Goal: Task Accomplishment & Management: Complete application form

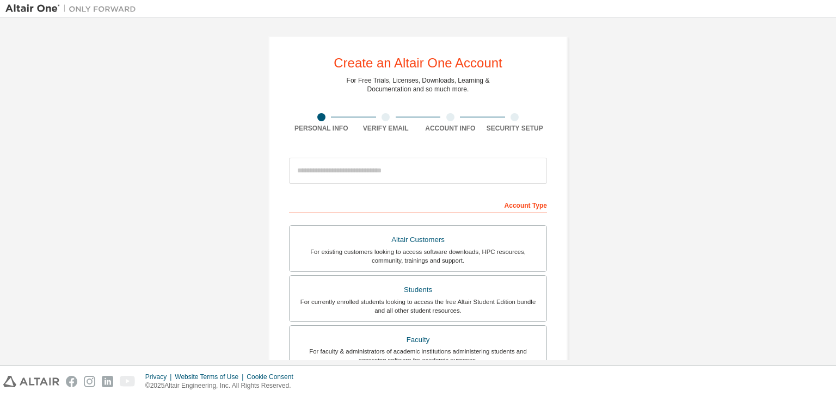
drag, startPoint x: 0, startPoint y: 0, endPoint x: 250, endPoint y: 263, distance: 363.0
click at [250, 263] on div "Create an Altair One Account For Free Trials, Licenses, Downloads, Learning & D…" at bounding box center [417, 311] width 825 height 576
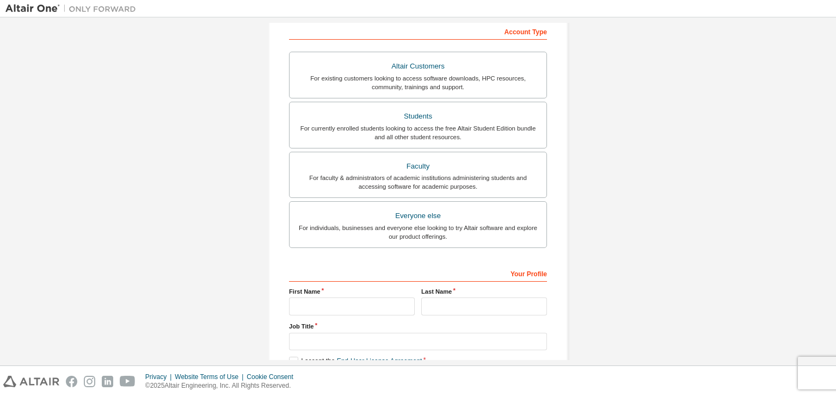
scroll to position [174, 0]
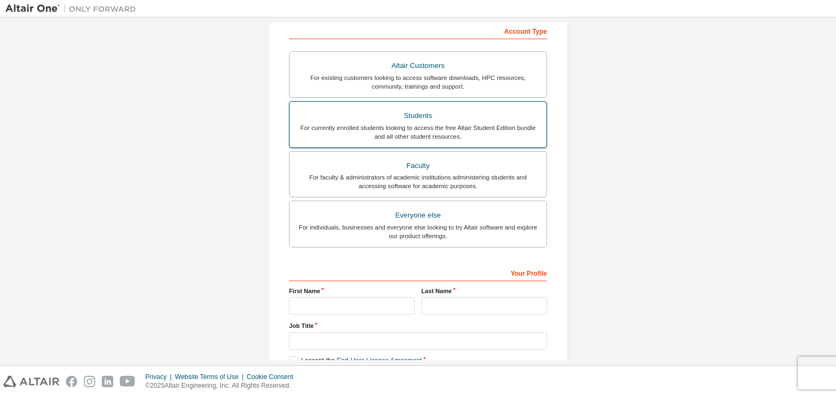
click at [439, 112] on div "Students" at bounding box center [418, 115] width 244 height 15
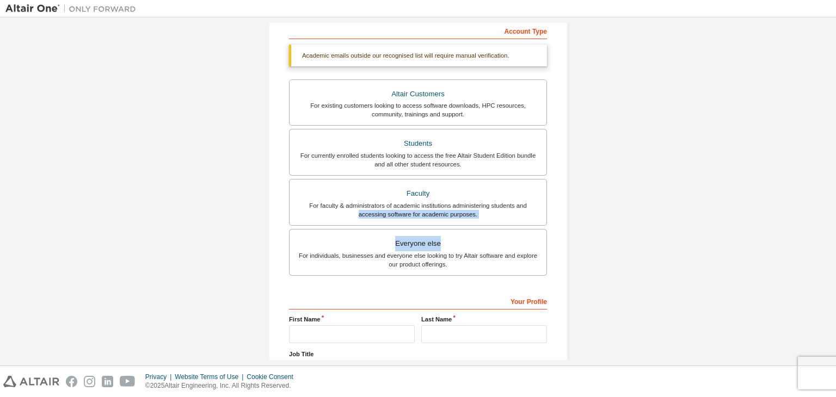
drag, startPoint x: 830, startPoint y: 207, endPoint x: 831, endPoint y: 241, distance: 33.2
click at [831, 241] on div "Create an Altair One Account For Free Trials, Licenses, Downloads, Learning & D…" at bounding box center [418, 191] width 836 height 348
click at [700, 231] on div "Create an Altair One Account For Free Trials, Licenses, Downloads, Learning & D…" at bounding box center [417, 151] width 825 height 605
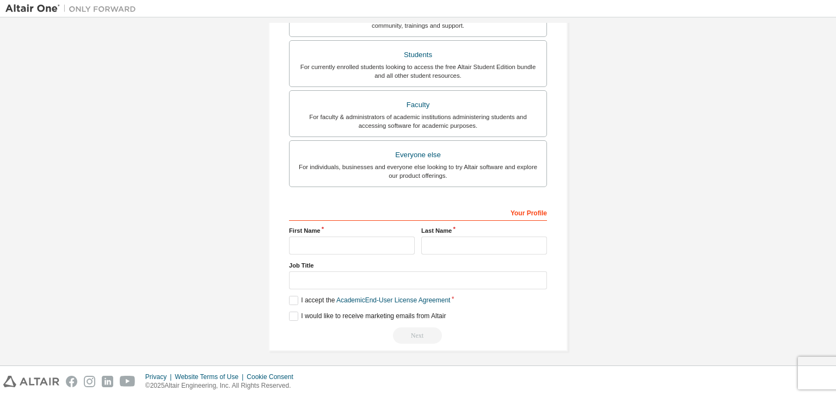
scroll to position [265, 0]
click at [313, 246] on input "text" at bounding box center [352, 244] width 126 height 18
click at [319, 243] on input "text" at bounding box center [352, 244] width 126 height 18
type input "*********"
click at [428, 243] on input "text" at bounding box center [484, 244] width 126 height 18
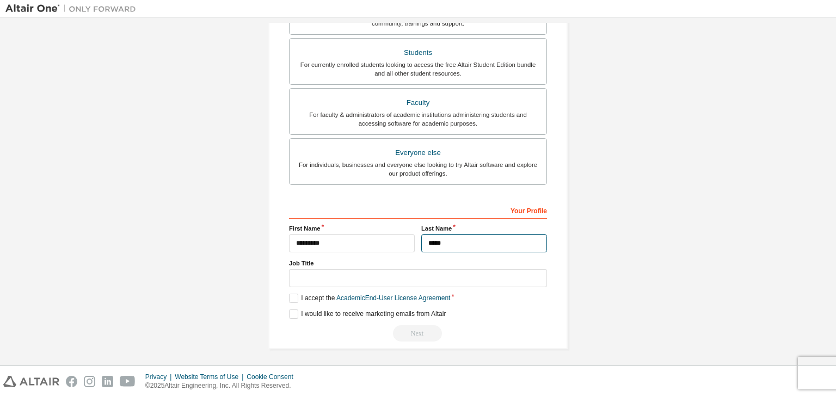
type input "*****"
click at [389, 281] on input "text" at bounding box center [418, 278] width 258 height 18
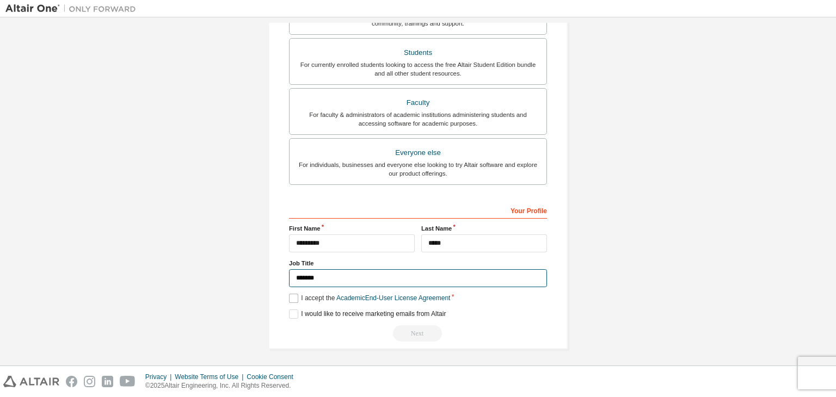
type input "*******"
click at [289, 294] on label "I accept the Academic End-User License Agreement" at bounding box center [369, 298] width 161 height 9
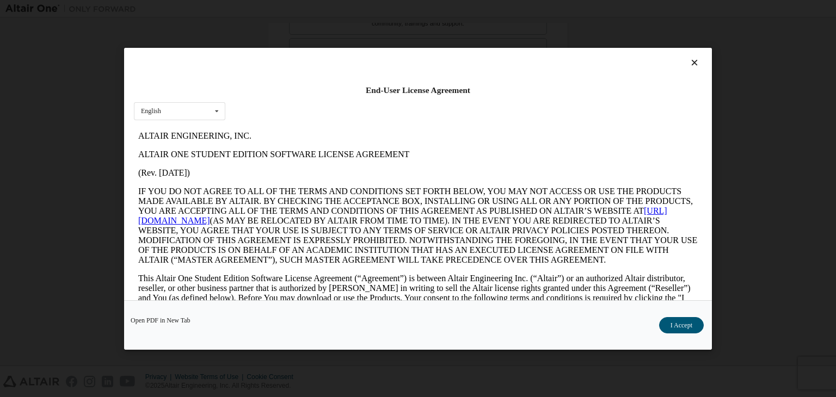
scroll to position [0, 0]
click at [689, 324] on button "I Accept" at bounding box center [681, 325] width 45 height 16
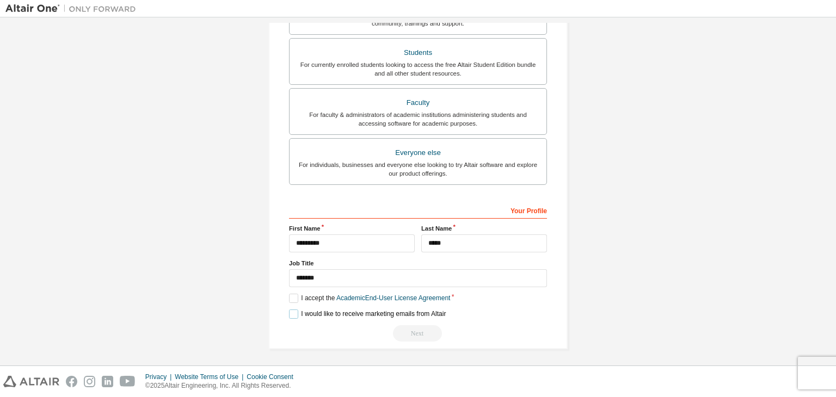
click at [292, 312] on label "I would like to receive marketing emails from Altair" at bounding box center [367, 314] width 157 height 9
click at [409, 331] on div "Next" at bounding box center [418, 333] width 258 height 16
click at [290, 311] on label "I would like to receive marketing emails from Altair" at bounding box center [367, 314] width 157 height 9
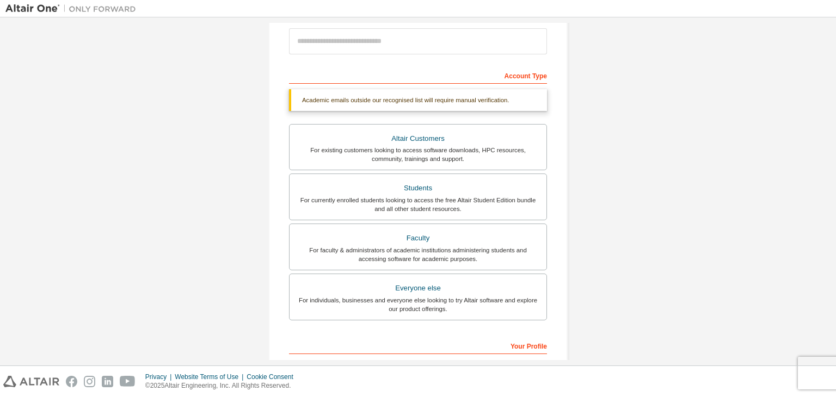
scroll to position [128, 0]
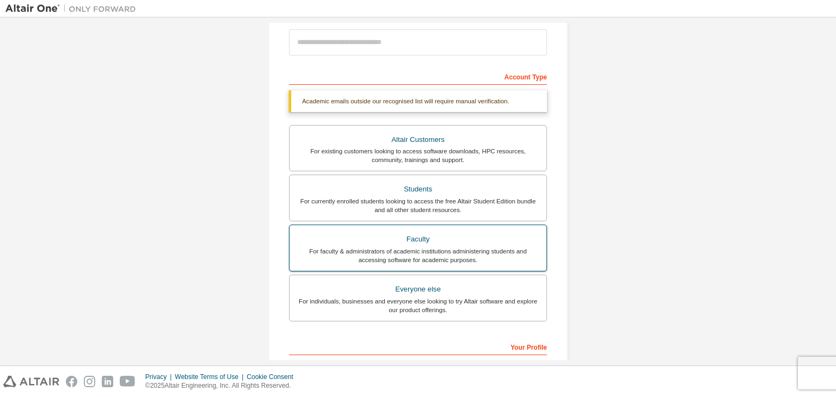
click at [424, 242] on div "Faculty" at bounding box center [418, 239] width 244 height 15
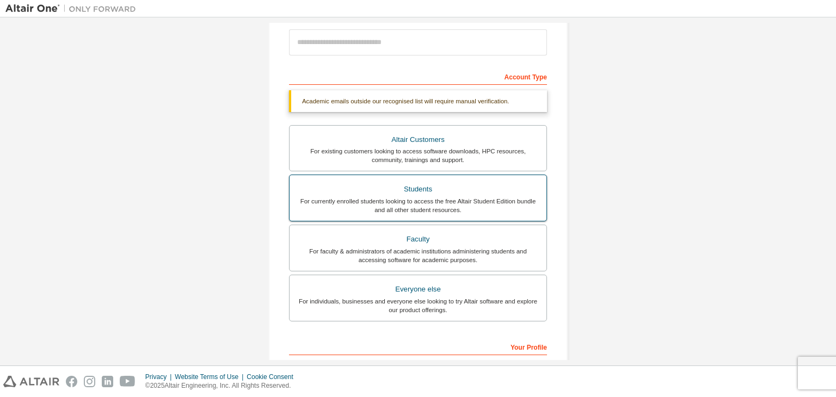
click at [435, 175] on label "Students For currently enrolled students looking to access the free Altair Stud…" at bounding box center [418, 198] width 258 height 47
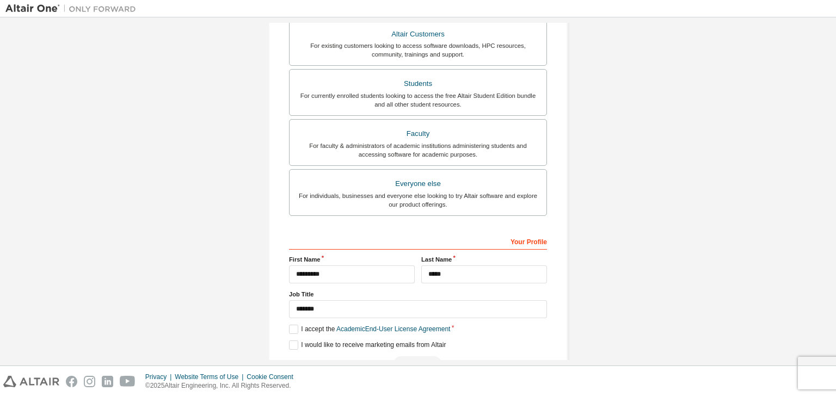
scroll to position [265, 0]
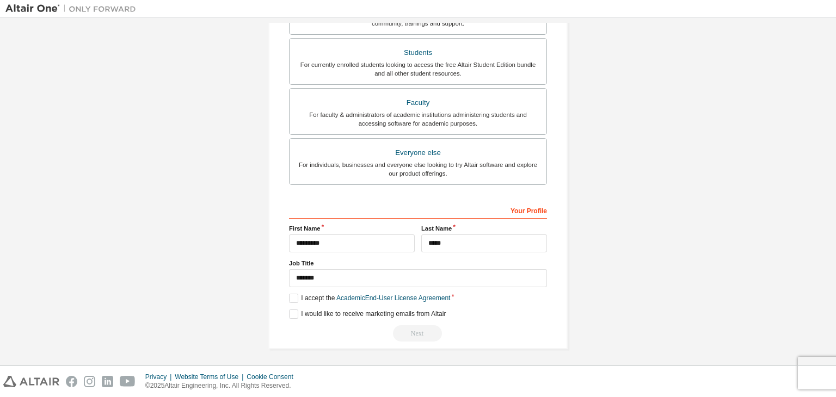
click at [416, 328] on div "Next" at bounding box center [418, 333] width 258 height 16
click at [533, 212] on div "Your Profile" at bounding box center [418, 209] width 258 height 17
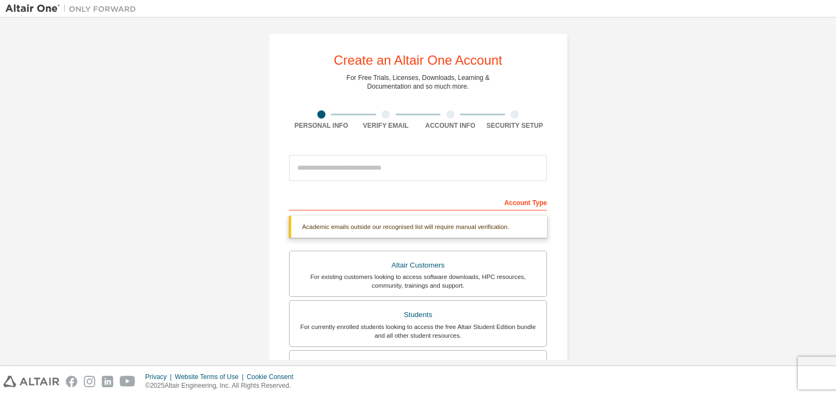
scroll to position [0, 0]
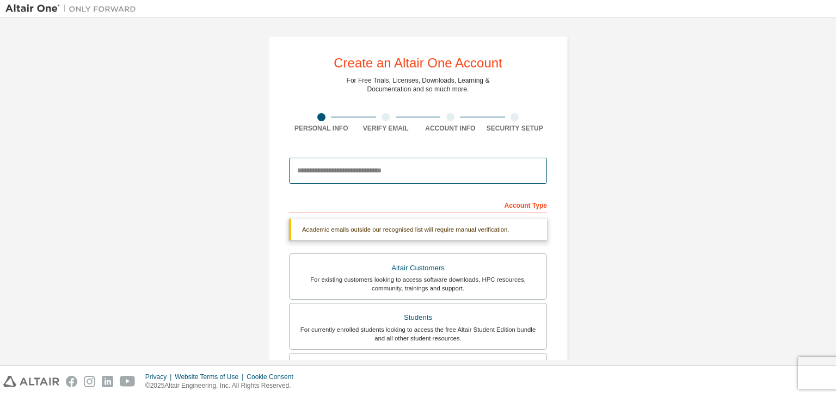
click at [411, 174] on input "email" at bounding box center [418, 171] width 258 height 26
type input "**********"
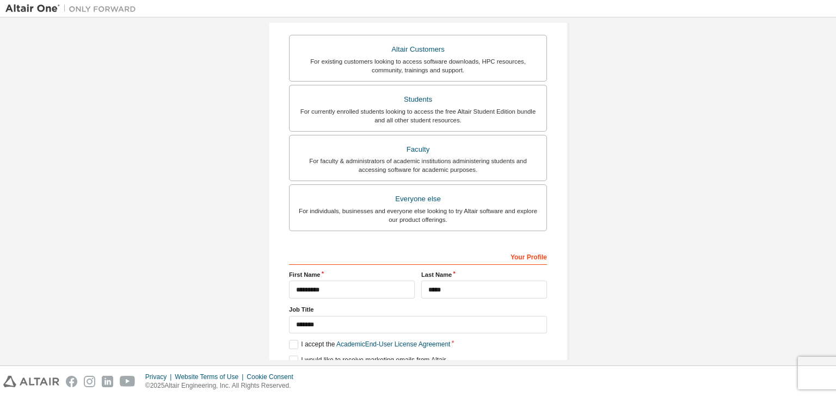
scroll to position [237, 0]
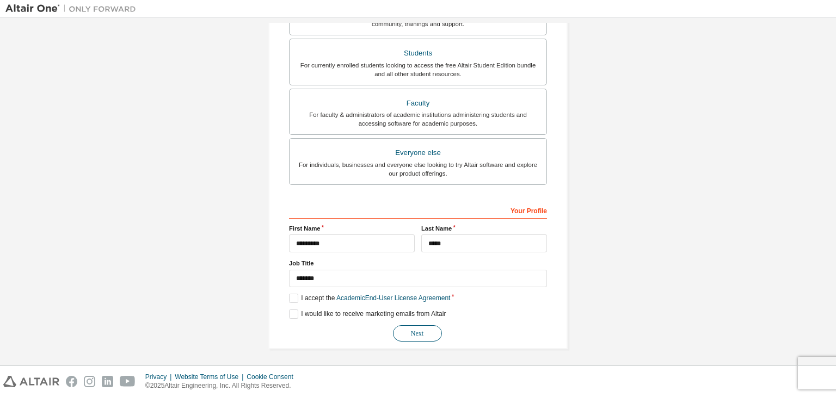
click at [403, 334] on button "Next" at bounding box center [417, 333] width 49 height 16
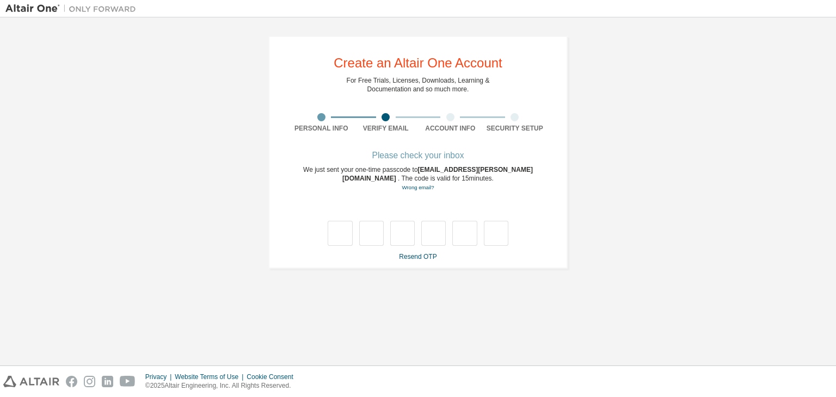
scroll to position [0, 0]
type input "*"
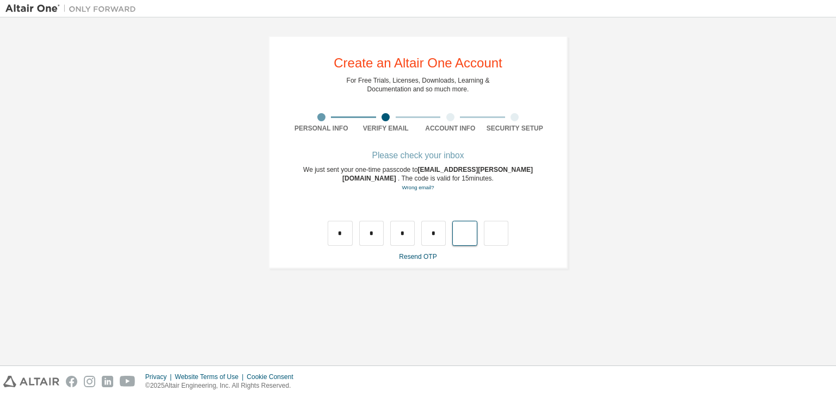
type input "*"
